Goal: Task Accomplishment & Management: Use online tool/utility

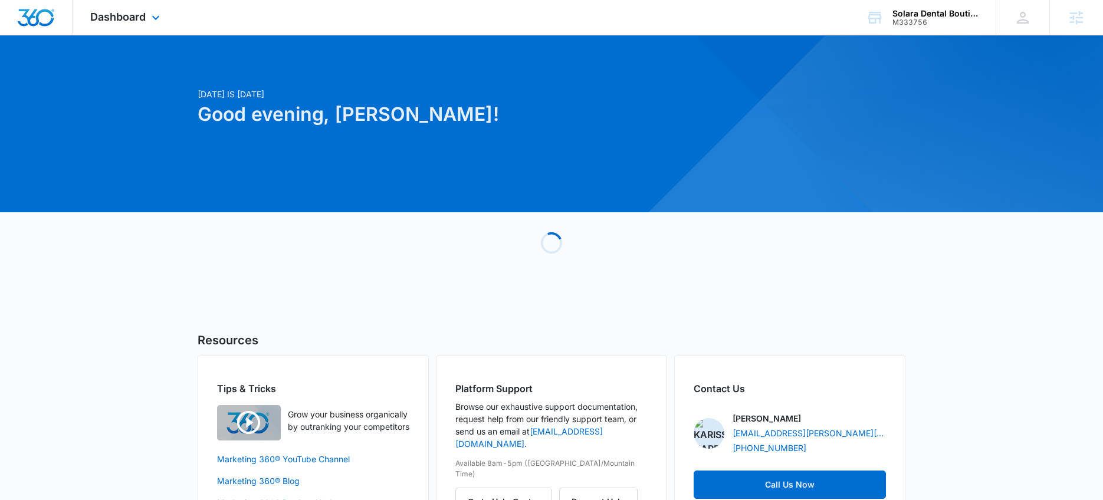
click at [784, 15] on div "Dashboard Apps Reputation Websites Forms CRM Email Social Shop Payments POS Con…" at bounding box center [551, 17] width 1103 height 35
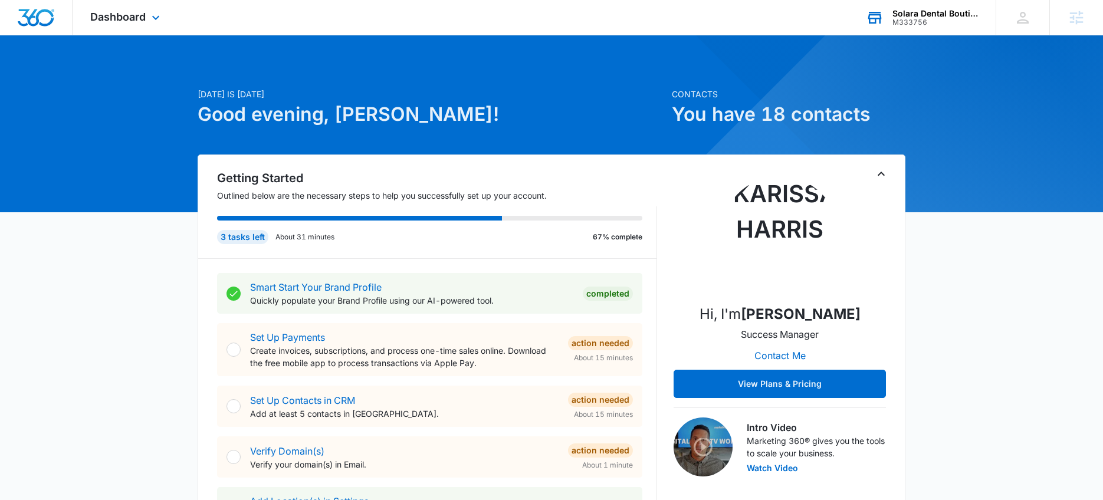
click at [894, 19] on div "M333756" at bounding box center [936, 22] width 86 height 8
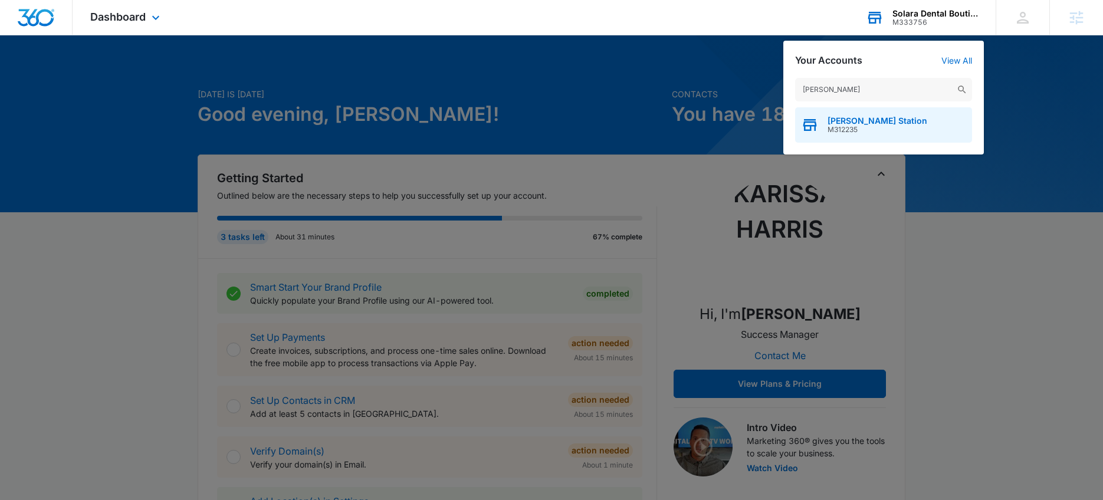
type input "[PERSON_NAME]"
click at [883, 111] on div "[PERSON_NAME] Station M312235" at bounding box center [883, 124] width 177 height 35
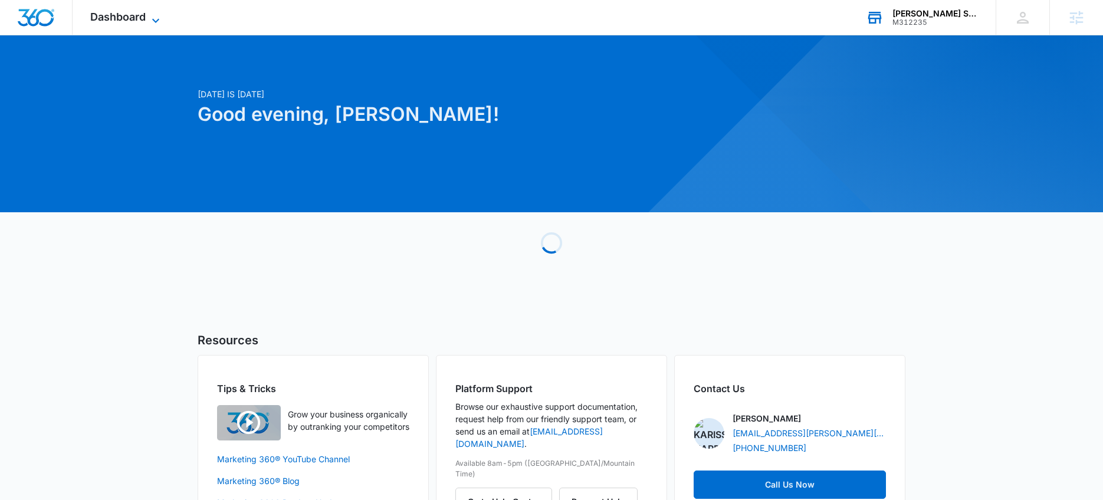
click at [116, 12] on span "Dashboard" at bounding box center [117, 17] width 55 height 12
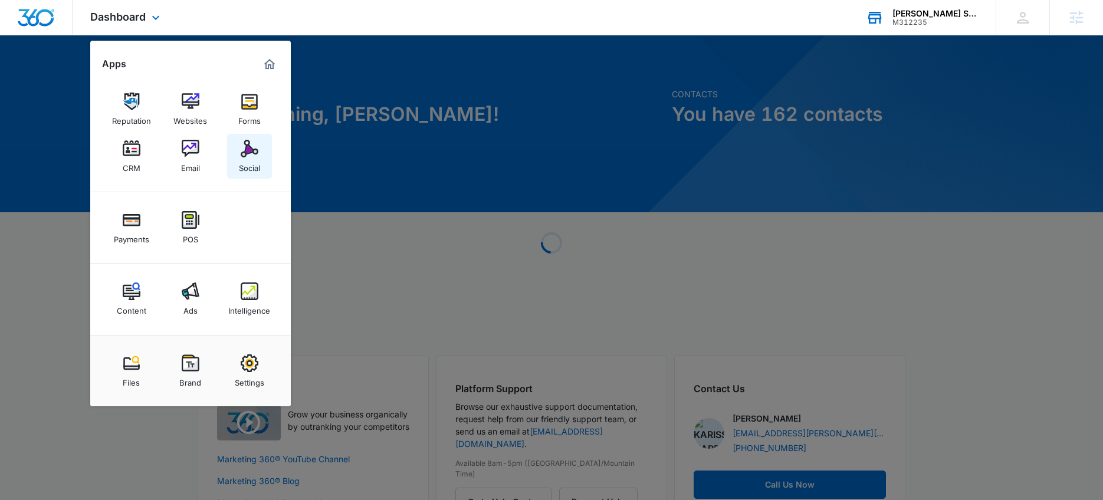
click at [236, 156] on link "Social" at bounding box center [249, 156] width 45 height 45
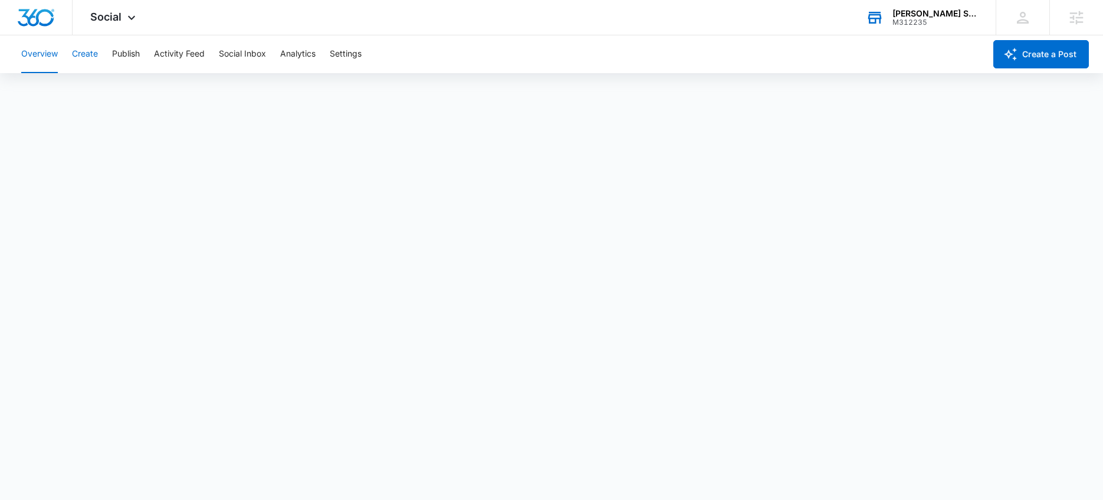
click at [91, 55] on button "Create" at bounding box center [85, 54] width 26 height 38
